Goal: Task Accomplishment & Management: Complete application form

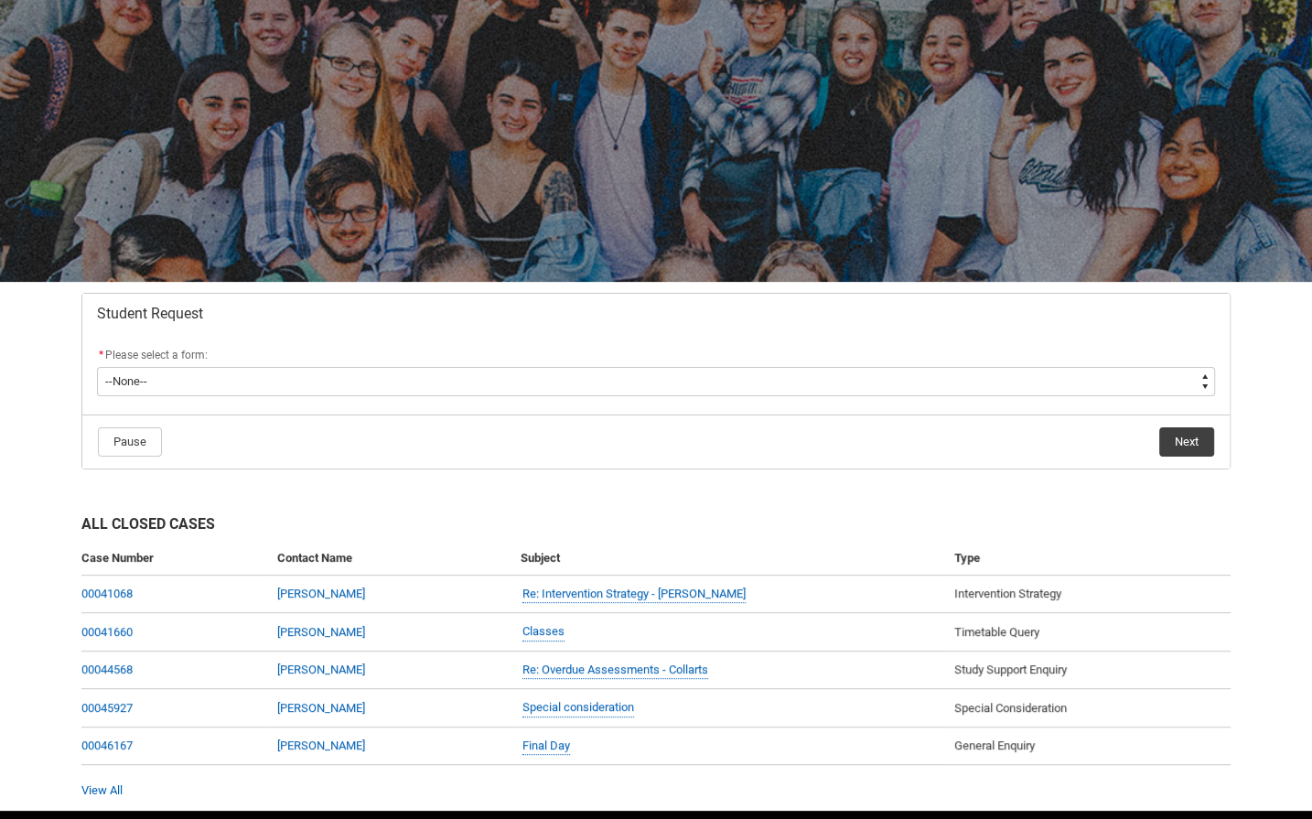
scroll to position [142, 0]
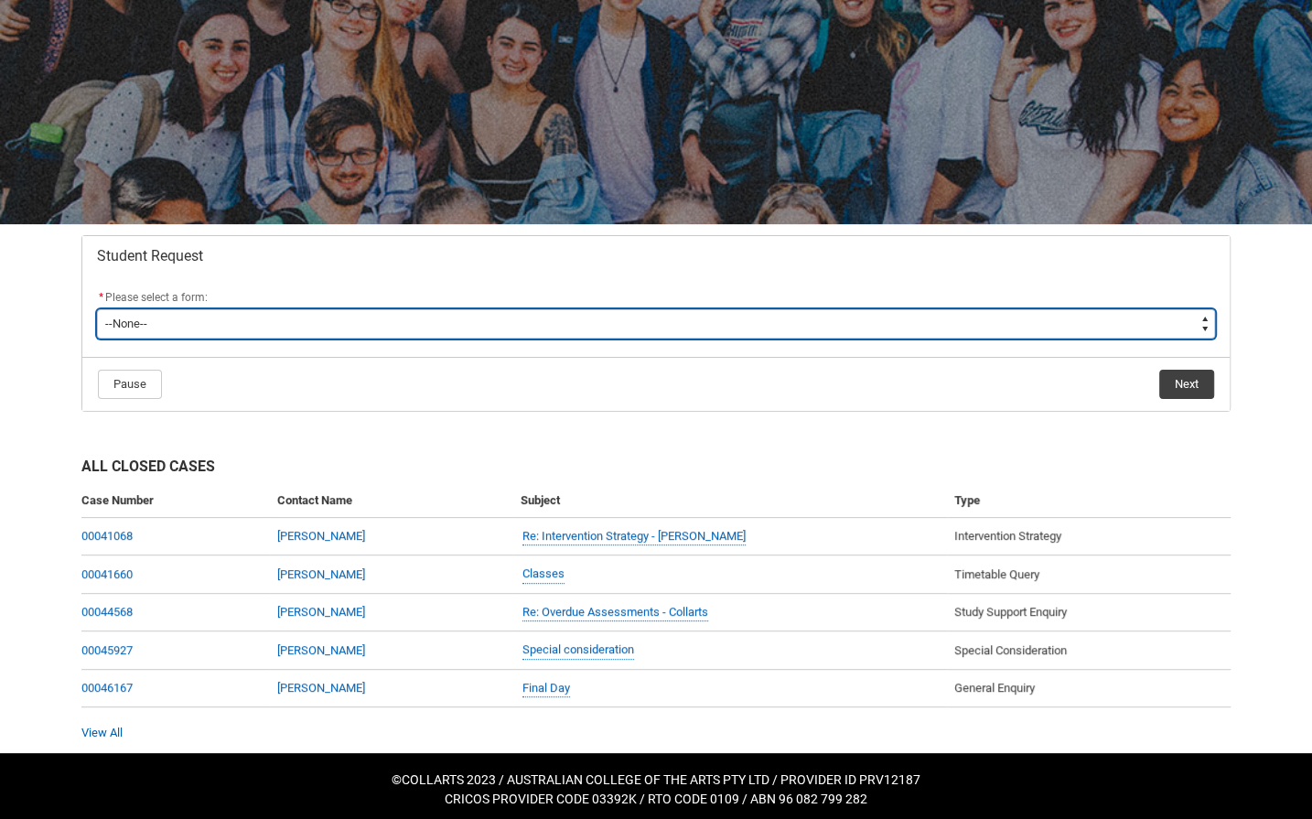
click at [916, 316] on select "--None-- Academic Transcript Application to Appeal Assignment Extension Change …" at bounding box center [656, 323] width 1118 height 29
type lightning-select "Special_Consideration_Choice"
click at [97, 309] on select "--None-- Academic Transcript Application to Appeal Assignment Extension Change …" at bounding box center [656, 323] width 1118 height 29
select select "Special_Consideration_Choice"
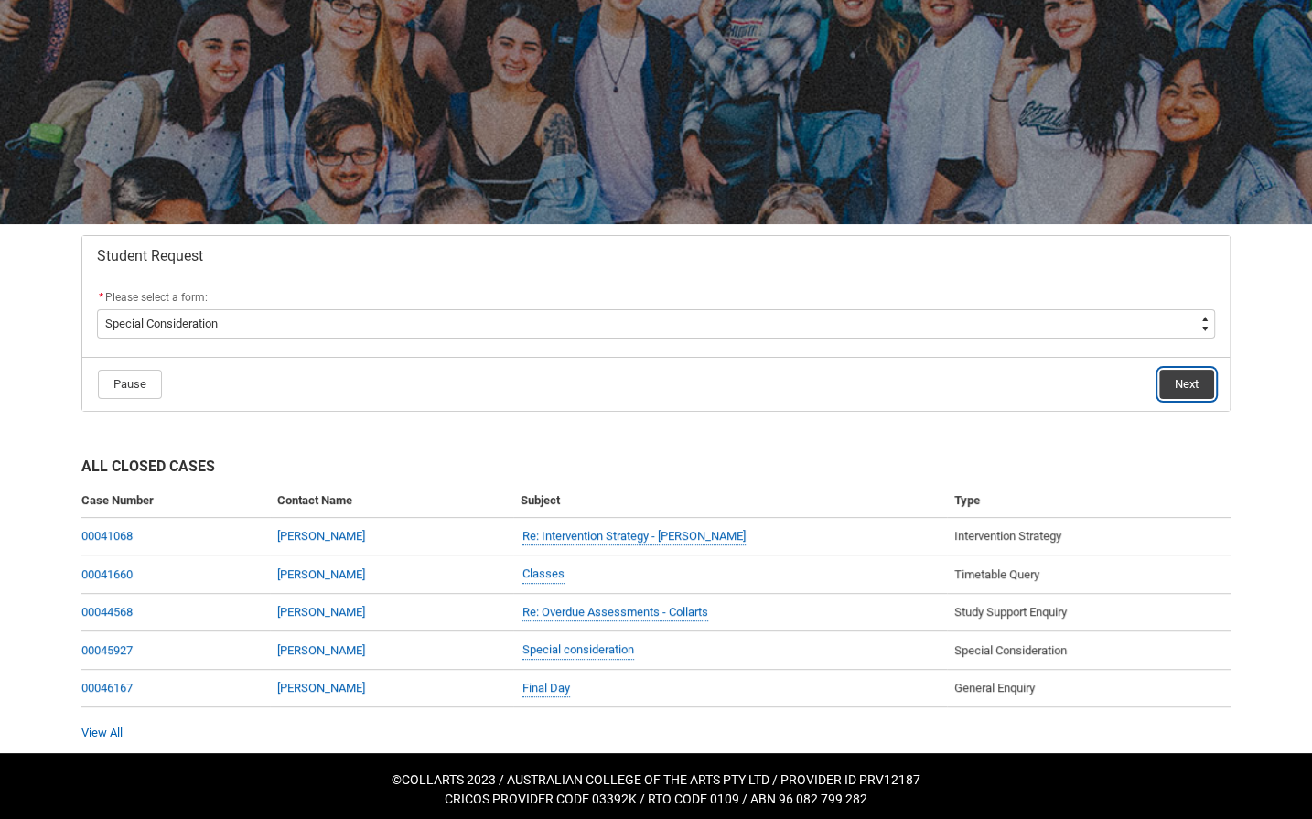
click at [1198, 374] on button "Next" at bounding box center [1187, 384] width 55 height 29
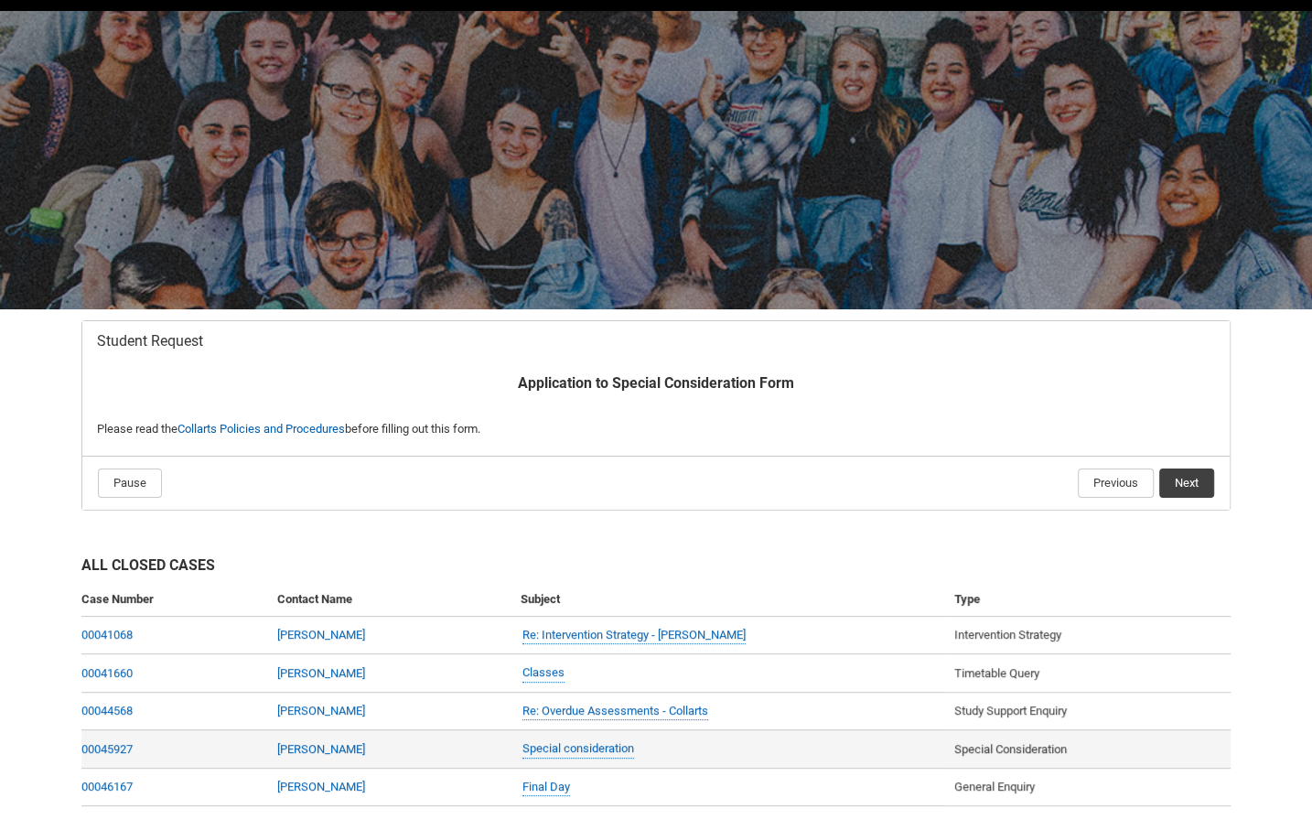
scroll to position [156, 0]
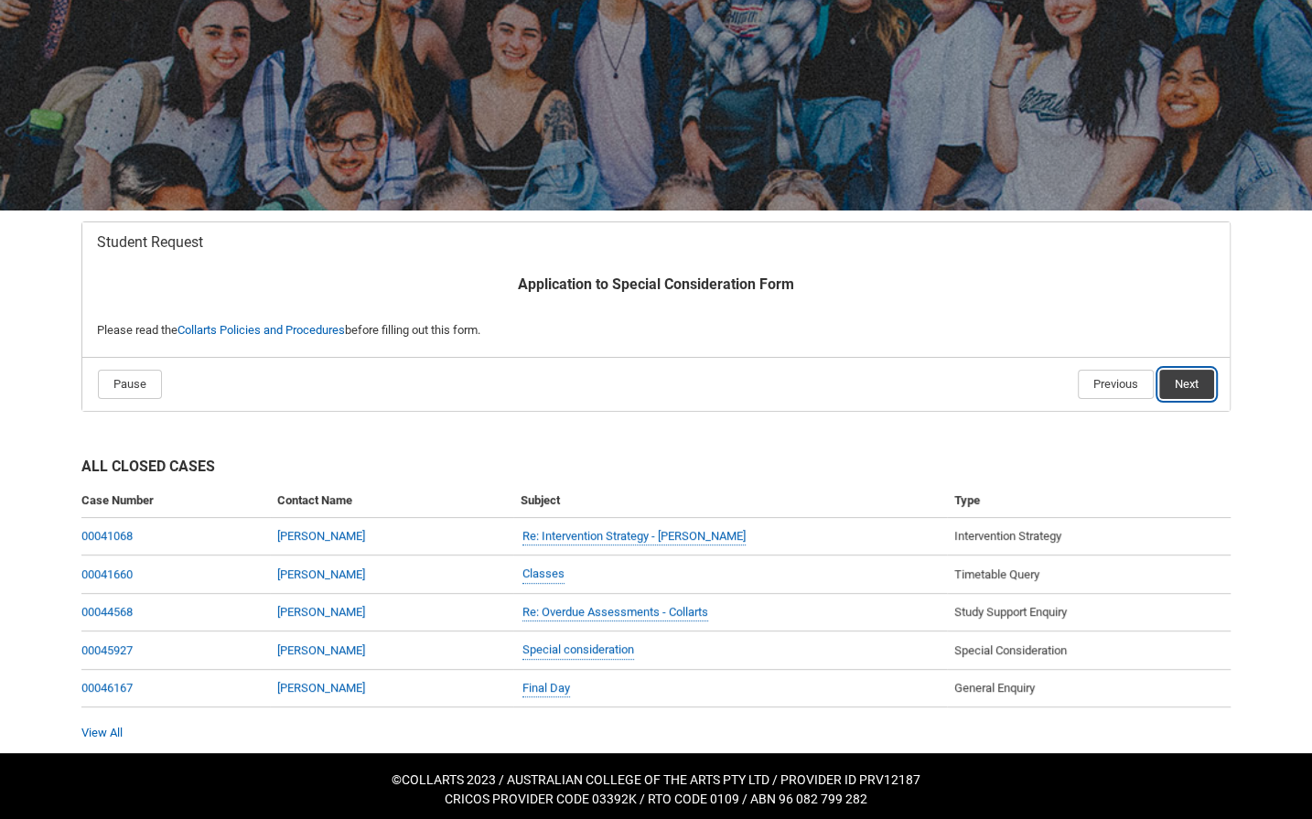
click at [1184, 383] on button "Next" at bounding box center [1187, 384] width 55 height 29
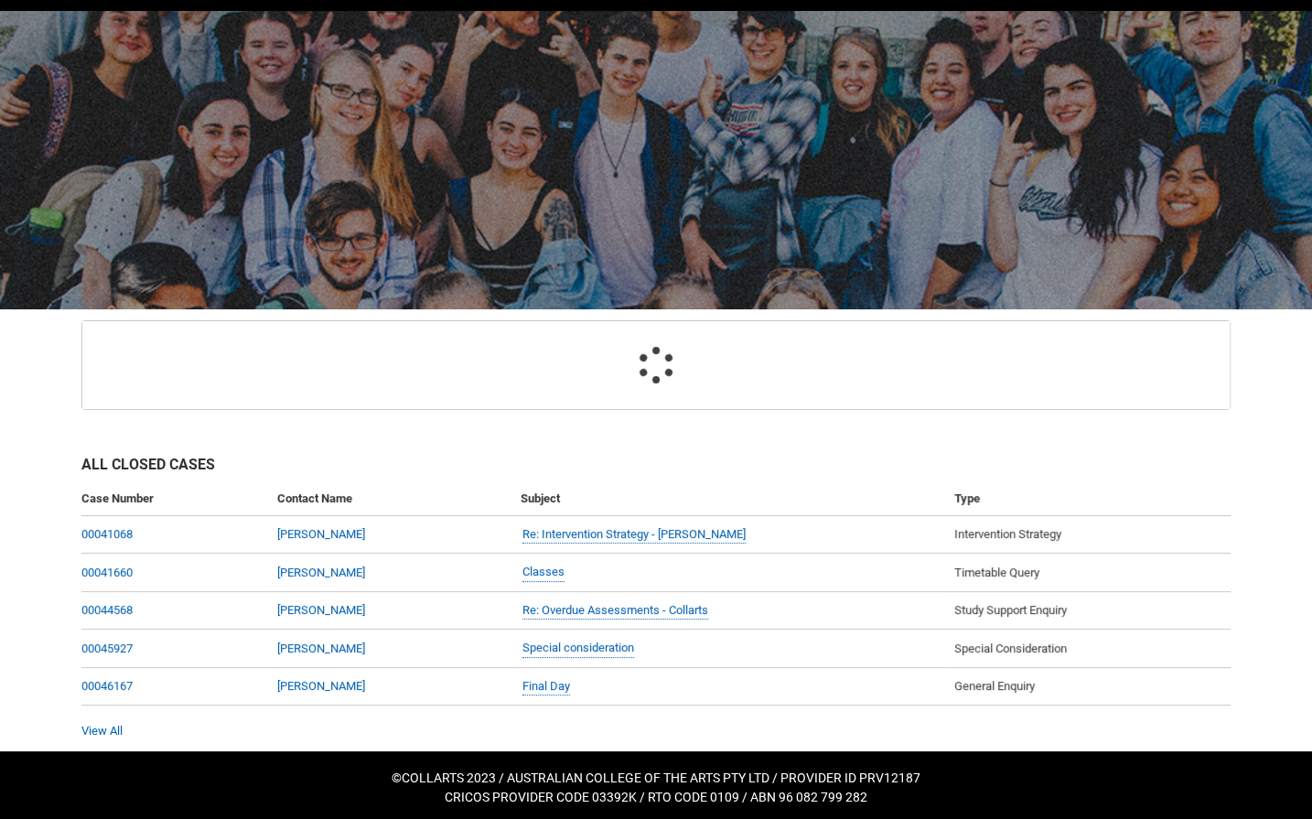
scroll to position [193, 0]
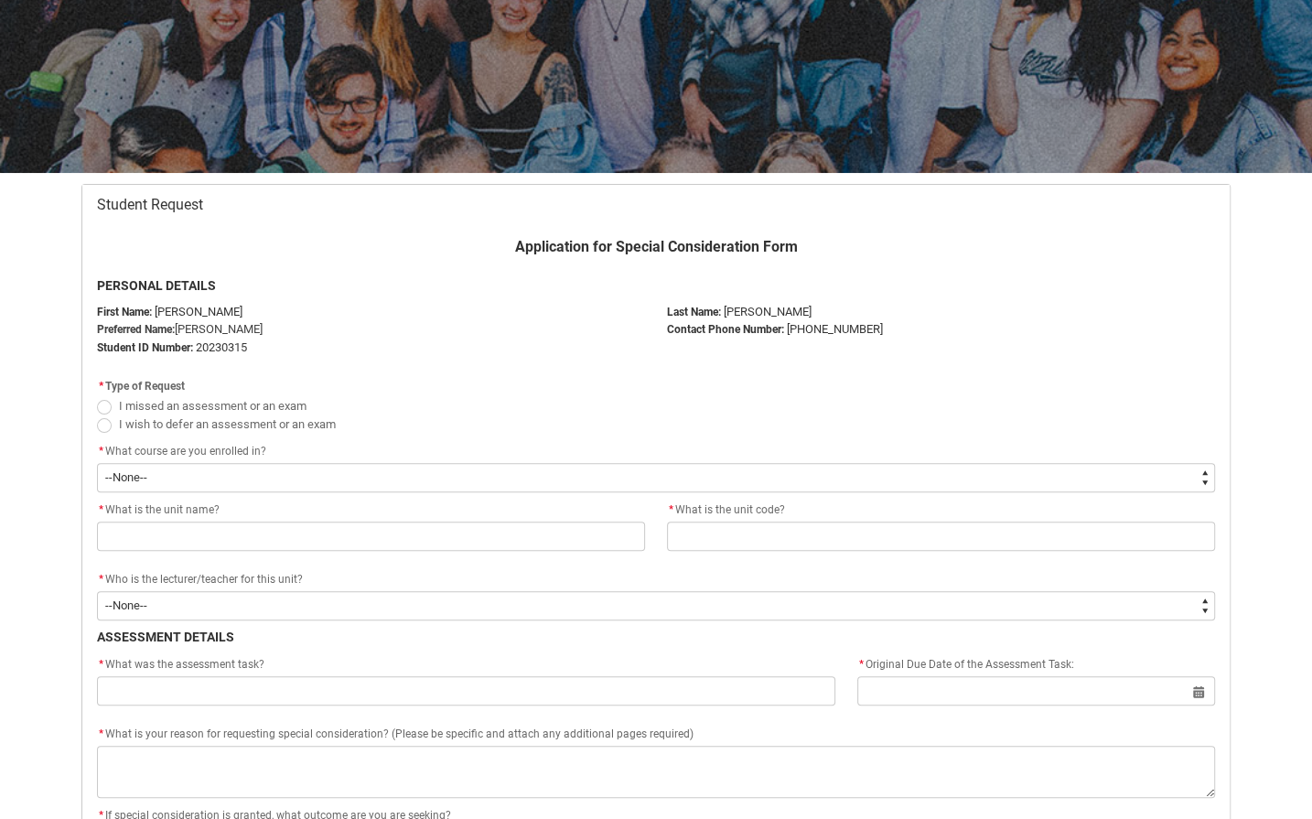
click at [141, 405] on span "I missed an assessment or an exam" at bounding box center [213, 406] width 188 height 14
click at [97, 396] on input "I missed an assessment or an exam" at bounding box center [96, 395] width 1 height 1
radio input "true"
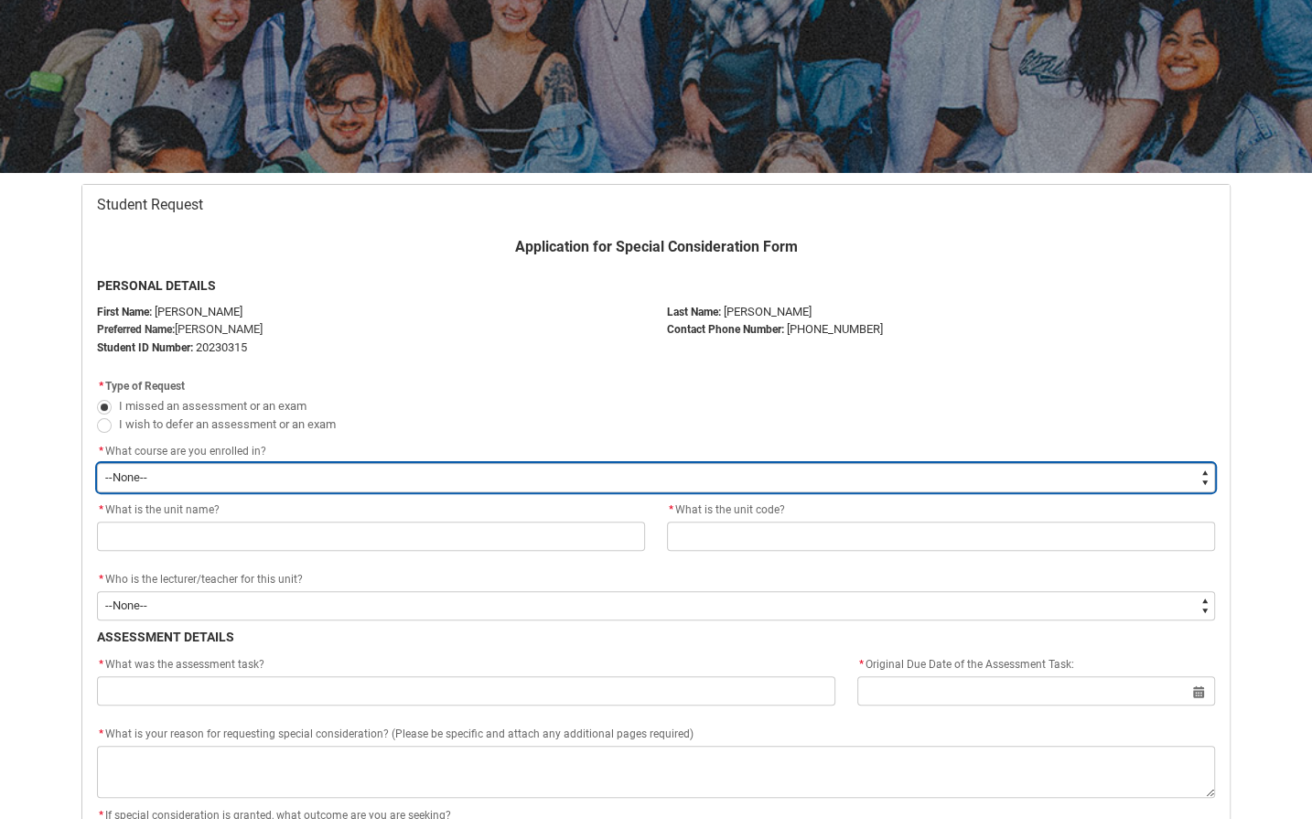
click at [174, 473] on select "--None-- Diploma of 2D Animation" at bounding box center [656, 477] width 1118 height 29
type lightning-select "recordPicklist_ProgramEnrollment.a0jOZ000003cPGbYAM"
click at [97, 463] on select "--None-- Diploma of 2D Animation" at bounding box center [656, 477] width 1118 height 29
select select "recordPicklist_ProgramEnrollment.a0jOZ000003cPGbYAM"
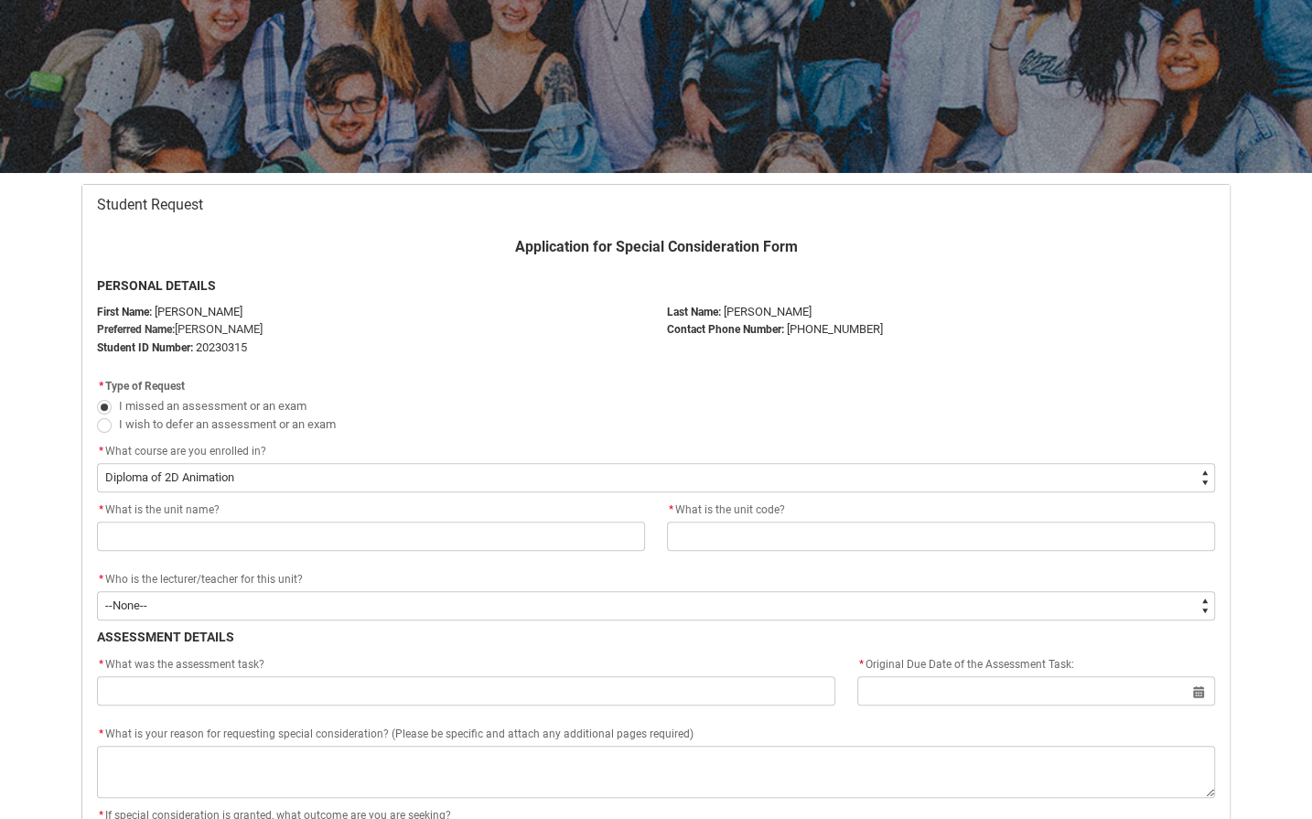
click at [495, 511] on div "* What is the unit name?" at bounding box center [371, 511] width 548 height 22
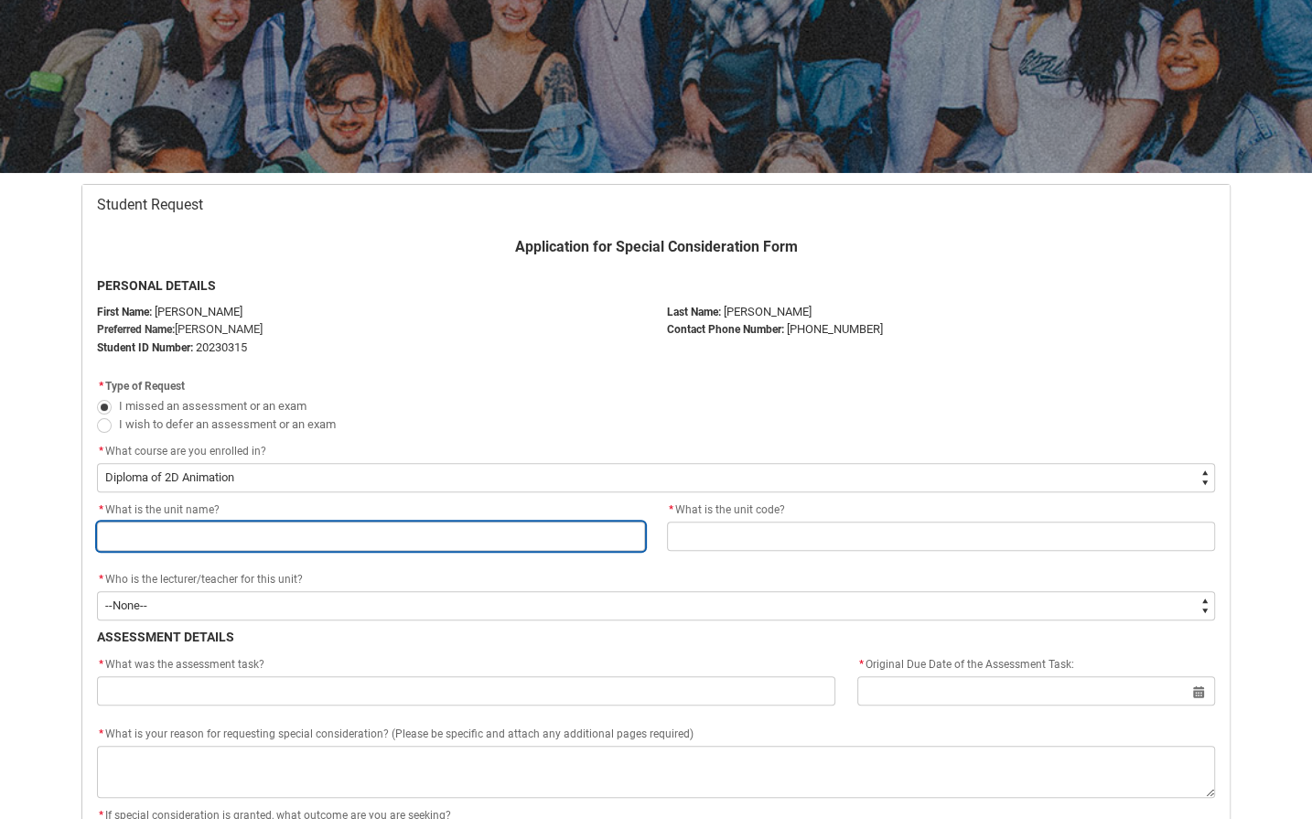
click at [487, 530] on input "Redu_Student_Request flow" at bounding box center [371, 536] width 548 height 29
type lightning-primitive-input-simple "Production Design & Art Direction"
type input "Production Design & Art Direction"
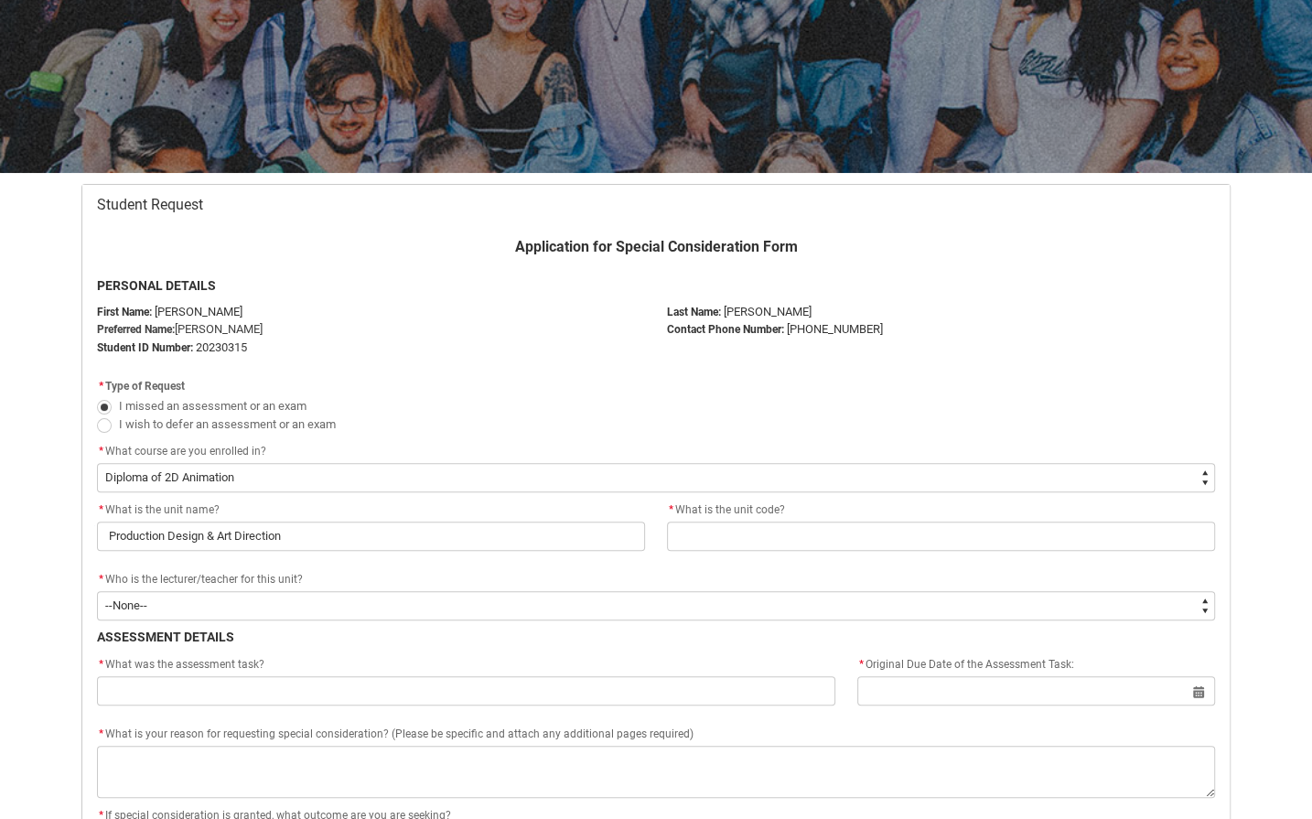
click at [791, 556] on div "* What is the unit name? Production Design & Art Direction * What is the unit c…" at bounding box center [656, 535] width 1140 height 70
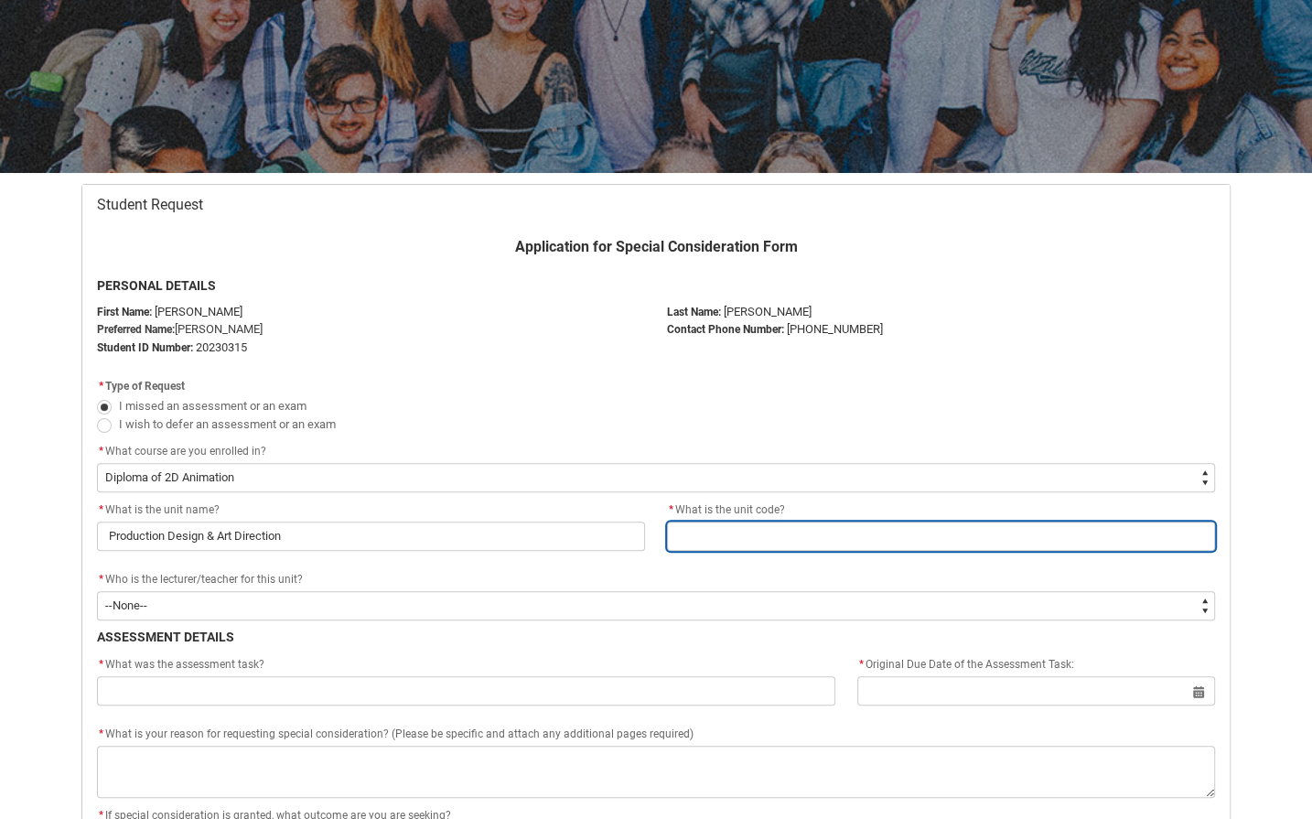
click at [791, 545] on input "Redu_Student_Request flow" at bounding box center [941, 536] width 548 height 29
type lightning-primitive-input-simple "2DAT2"
type input "2DAT2"
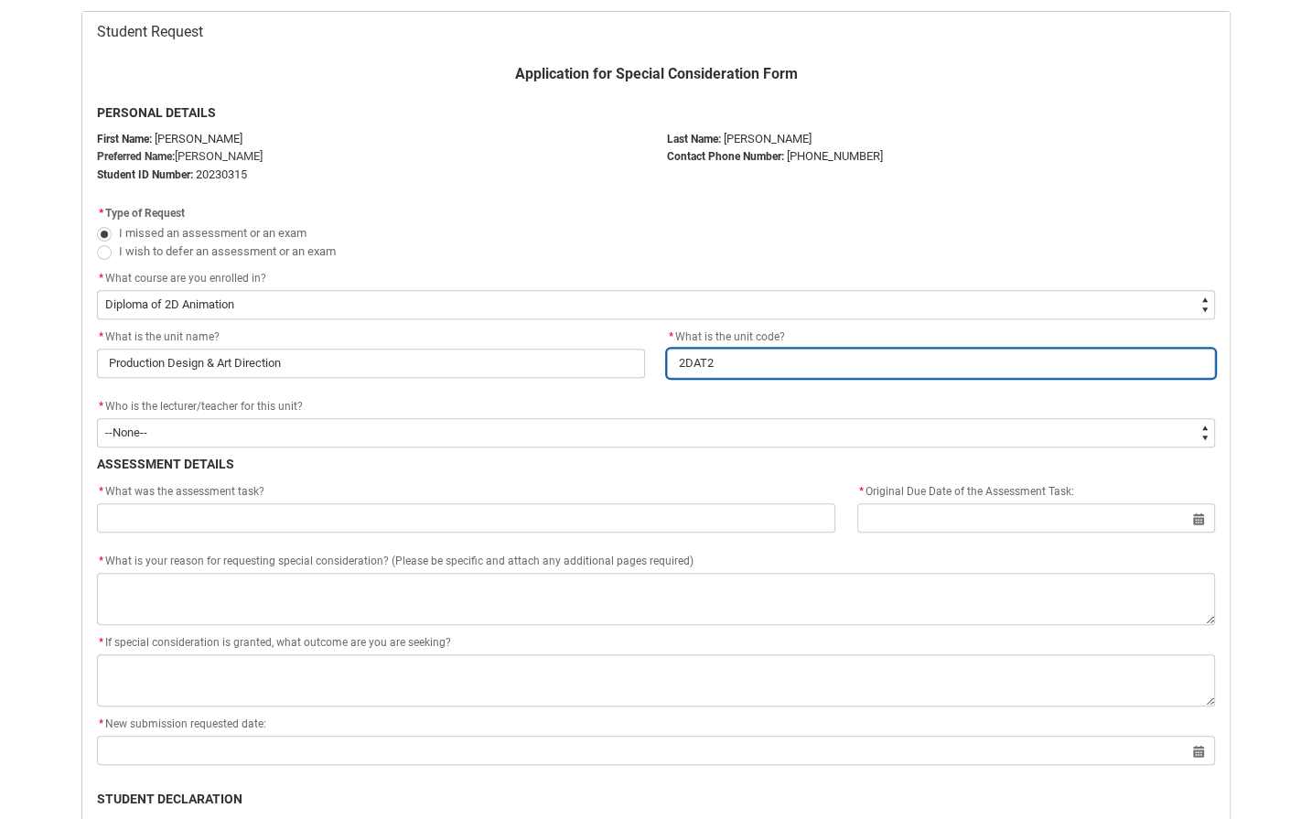
scroll to position [389, 0]
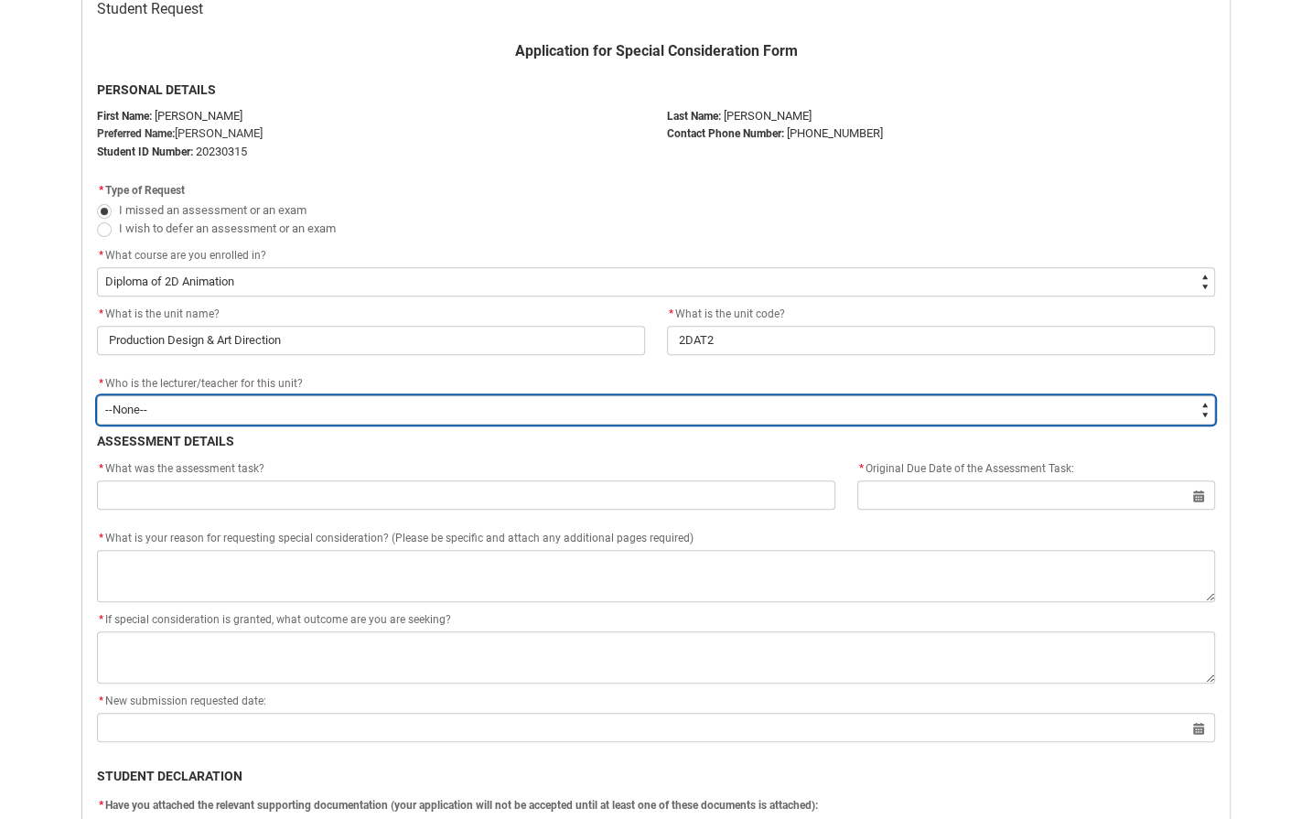
click at [508, 409] on select "--None-- Aaron Walker Adam King Adam McKenzie Adriana Perri Adrienne Couper-Smi…" at bounding box center [656, 409] width 1118 height 29
type lightning-select "Faculty_NamefromNtoZ.003OZ000008zG4sYAE"
click at [97, 395] on select "--None-- Aaron Walker Adam King Adam McKenzie Adriana Perri Adrienne Couper-Smi…" at bounding box center [656, 409] width 1118 height 29
select select "Faculty_NamefromNtoZ.003OZ000008zG4sYAE"
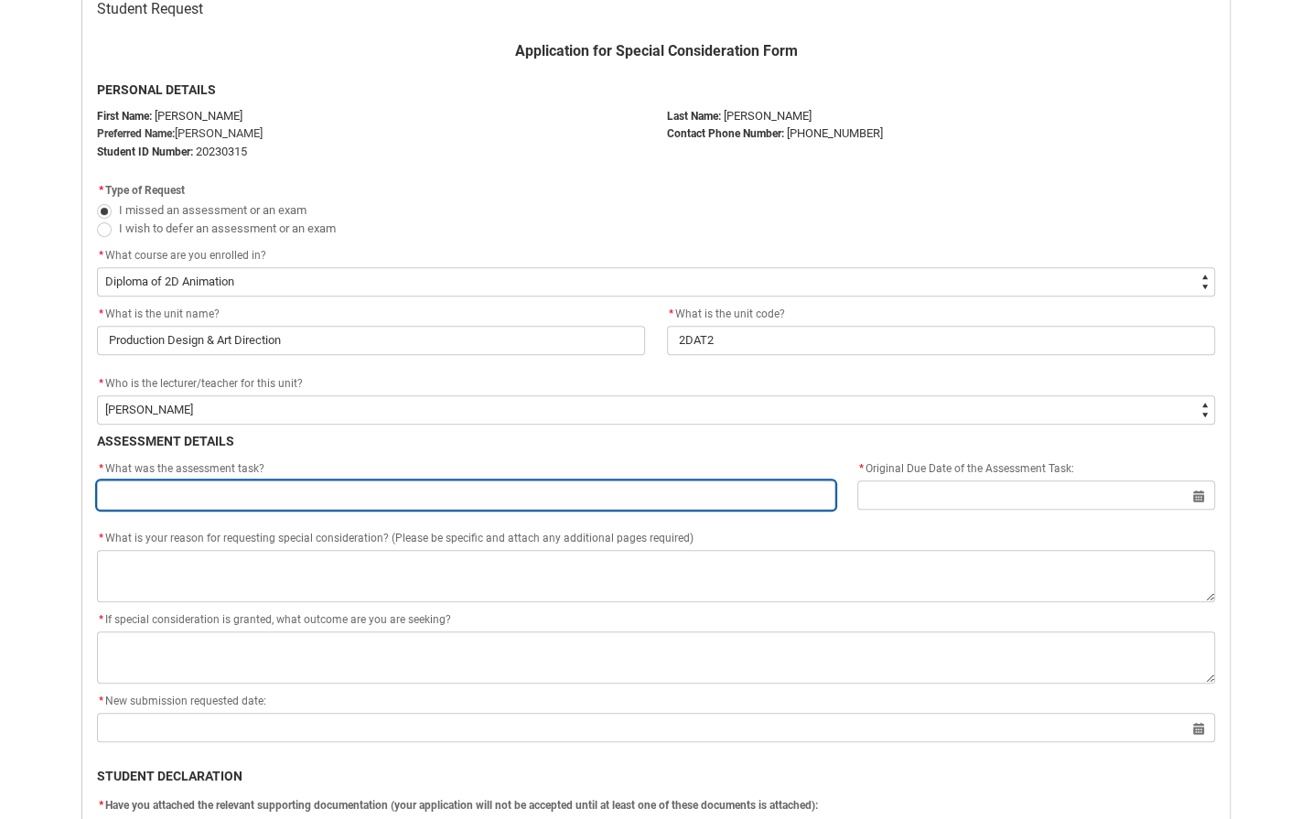
click at [483, 498] on input "Redu_Student_Request flow" at bounding box center [466, 494] width 739 height 29
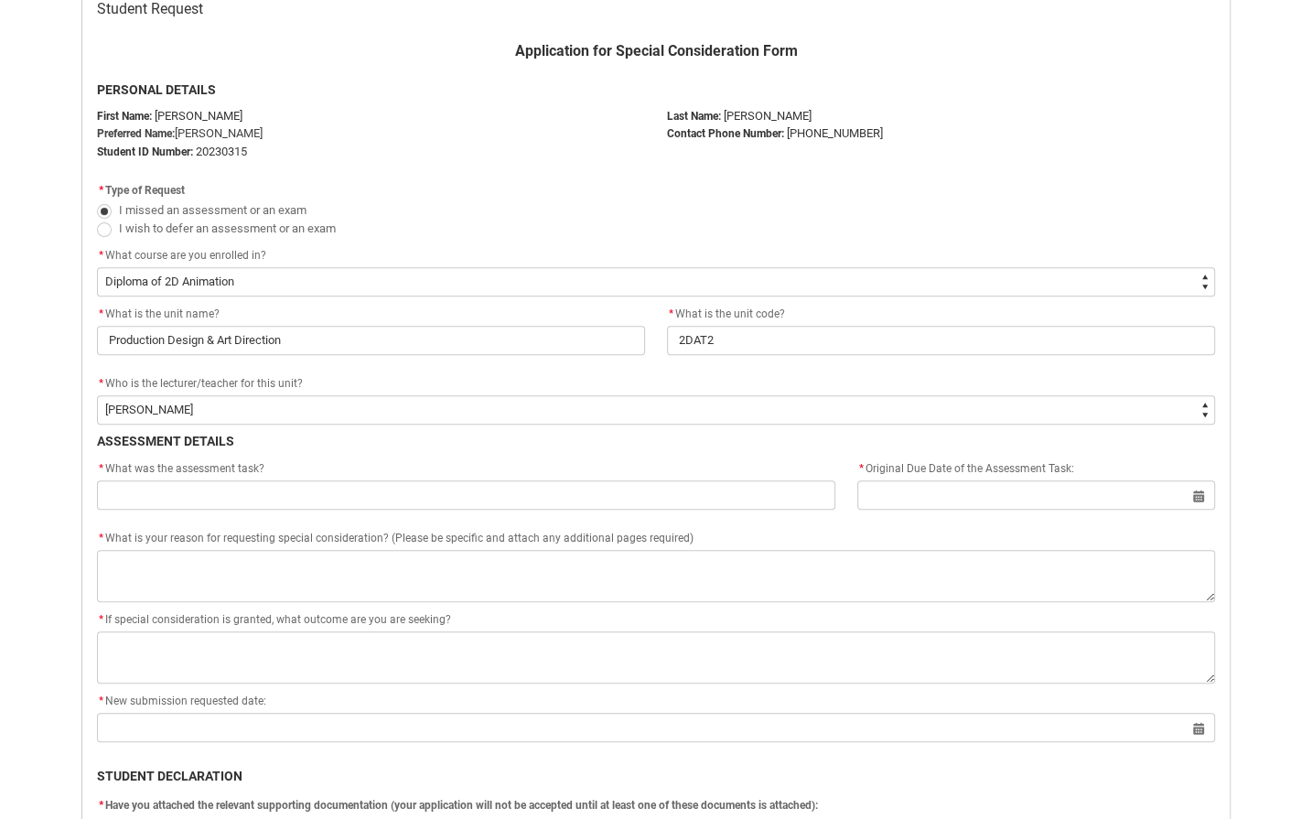
click at [572, 520] on div "* What was the assessment task? * Original Due Date of the Assessment Task: Sel…" at bounding box center [656, 494] width 1140 height 70
